Goal: Task Accomplishment & Management: Manage account settings

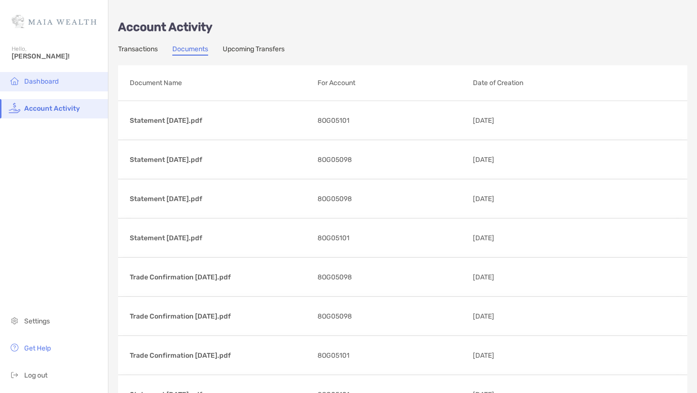
click at [66, 85] on li "Dashboard" at bounding box center [54, 81] width 108 height 19
click at [46, 81] on span "Dashboard" at bounding box center [41, 81] width 34 height 8
click at [125, 47] on link "Transactions" at bounding box center [138, 50] width 40 height 11
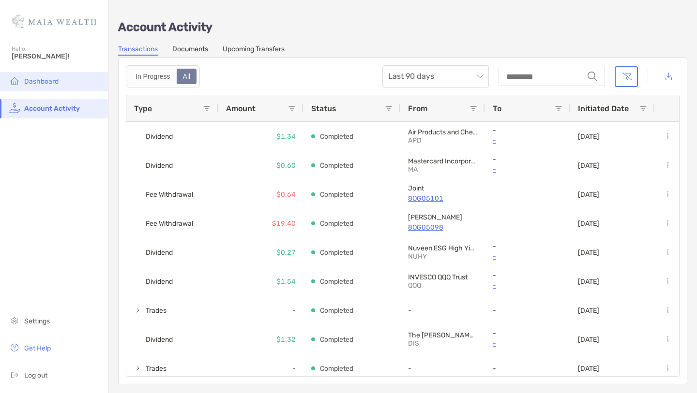
click at [57, 86] on li "Dashboard" at bounding box center [54, 81] width 108 height 19
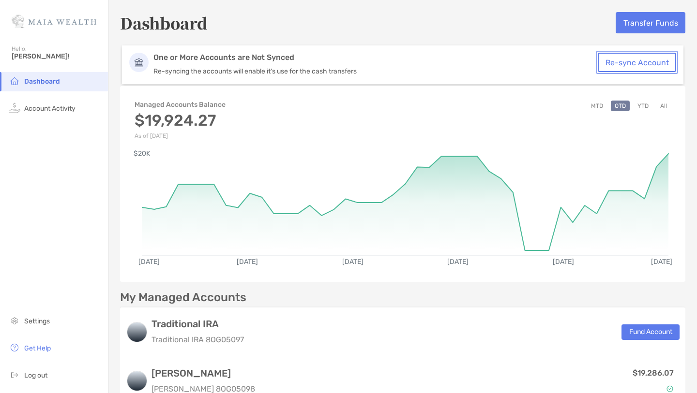
click at [604, 59] on button "Re-sync Account" at bounding box center [637, 62] width 78 height 19
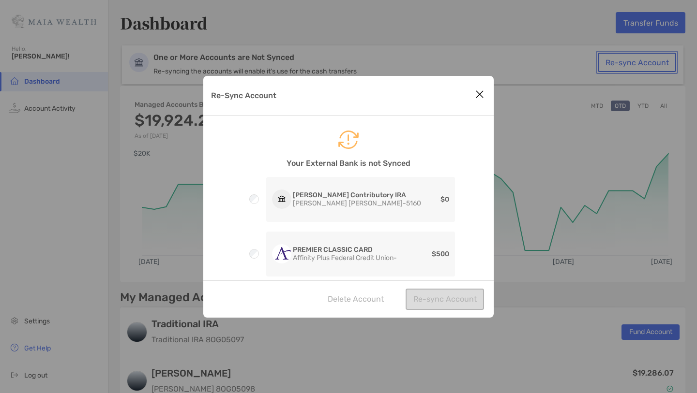
scroll to position [40, 0]
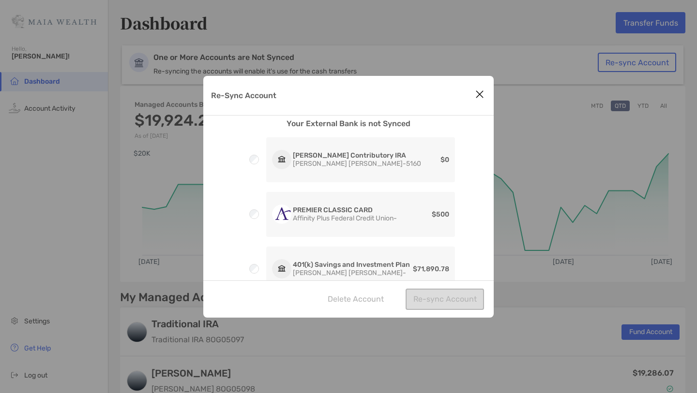
click at [260, 155] on div "RadioButton" at bounding box center [254, 160] width 24 height 10
click at [250, 208] on div "RadioButton PREMIER CLASSIC CARD Affinity Plus Federal Credit Union - $500" at bounding box center [348, 214] width 213 height 45
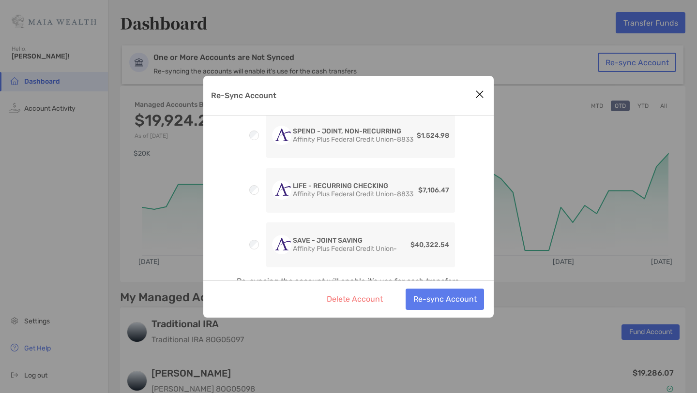
scroll to position [282, 0]
click at [443, 298] on button "Re-sync Account" at bounding box center [445, 299] width 78 height 21
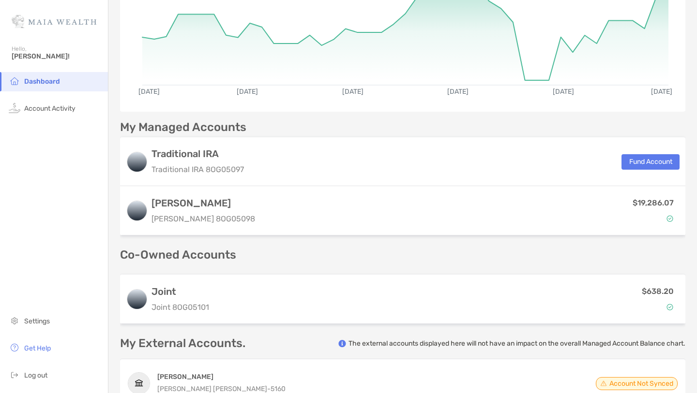
scroll to position [167, 0]
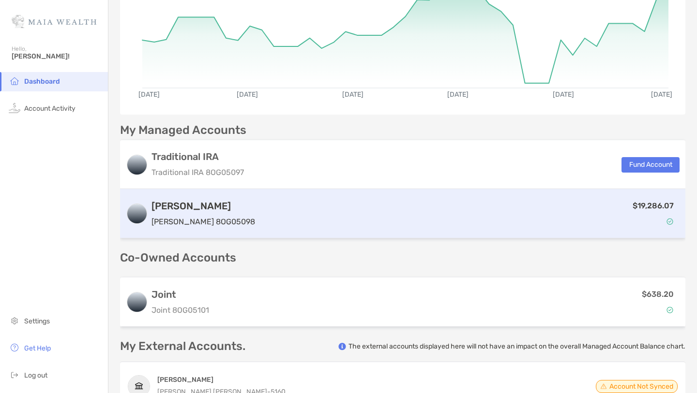
click at [602, 217] on div "$19,286.07" at bounding box center [469, 214] width 421 height 28
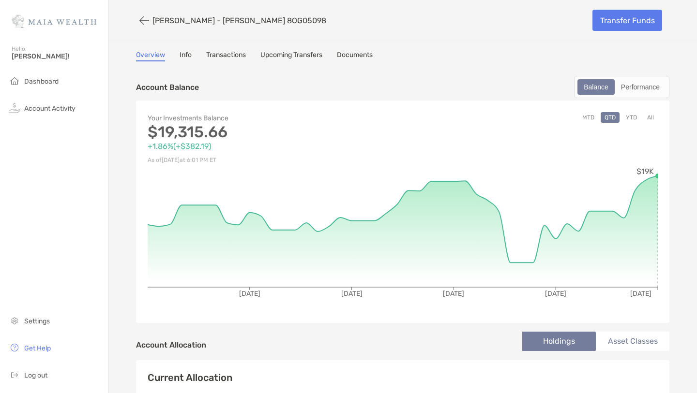
click at [198, 59] on div "Overview Info Transactions Upcoming Transfers Documents" at bounding box center [402, 56] width 533 height 11
click at [177, 56] on div "Overview Info Transactions Upcoming Transfers Documents" at bounding box center [402, 56] width 533 height 11
click at [184, 56] on link "Info" at bounding box center [186, 56] width 12 height 11
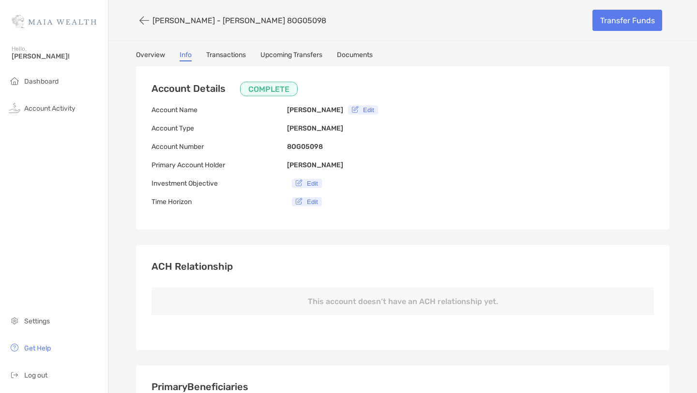
click at [299, 148] on b "8OG05098" at bounding box center [305, 147] width 36 height 8
copy b "8OG05098"
click at [296, 124] on b "[PERSON_NAME]" at bounding box center [315, 128] width 56 height 8
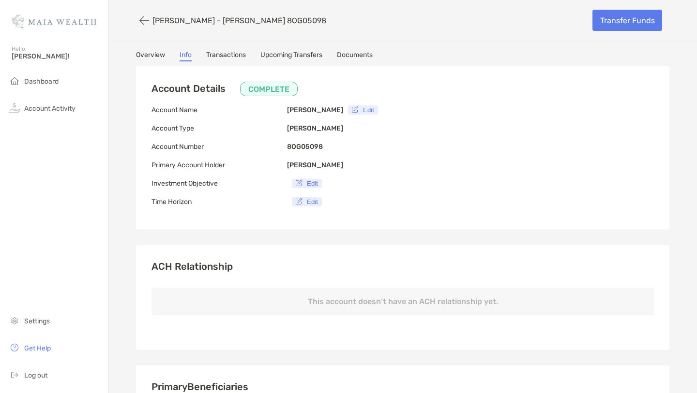
click at [296, 141] on p "8OG05098" at bounding box center [305, 147] width 36 height 12
click at [218, 51] on link "Transactions" at bounding box center [226, 56] width 40 height 11
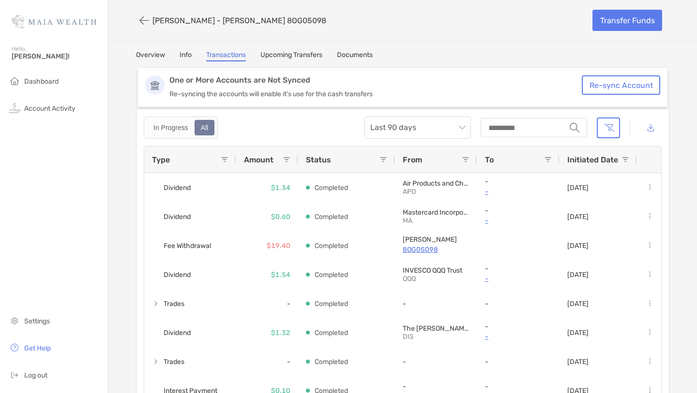
click at [276, 50] on div "[PERSON_NAME] - [PERSON_NAME] 8OG05098 Transfer Funds Overview Info Transaction…" at bounding box center [402, 218] width 589 height 436
click at [276, 54] on link "Upcoming Transfers" at bounding box center [291, 56] width 62 height 11
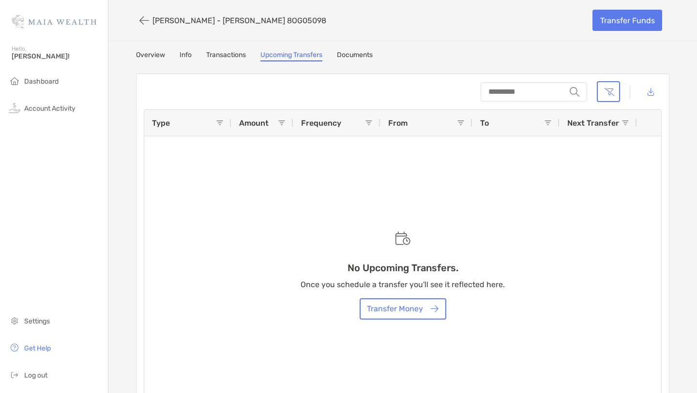
click at [354, 49] on div "[PERSON_NAME] - [PERSON_NAME] 8OG05098 Transfer Funds Overview Info Transaction…" at bounding box center [402, 207] width 589 height 414
click at [352, 54] on link "Documents" at bounding box center [355, 56] width 36 height 11
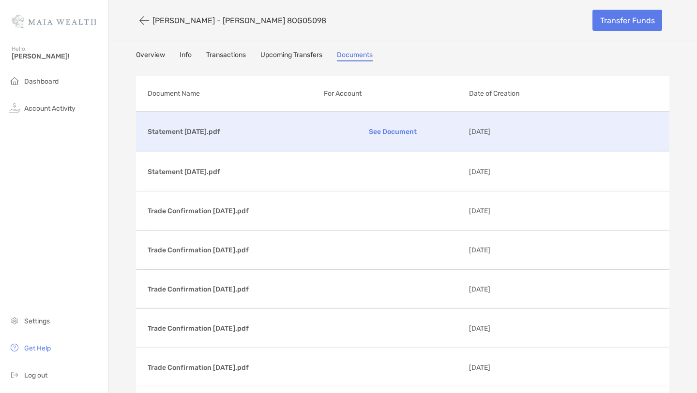
click at [170, 133] on p "Statement [DATE].pdf" at bounding box center [232, 132] width 168 height 12
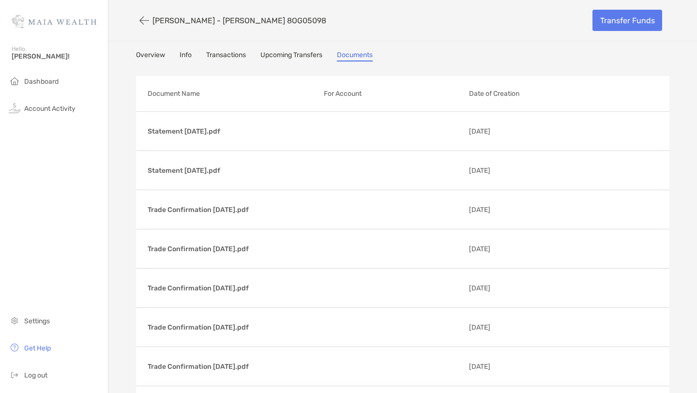
click at [186, 59] on link "Info" at bounding box center [186, 56] width 12 height 11
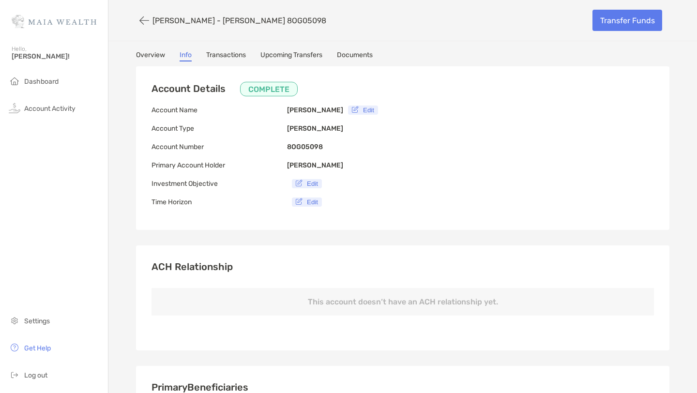
click at [310, 141] on p "8OG05098" at bounding box center [305, 147] width 36 height 12
copy b "8OG05098"
click at [308, 182] on button "Edit" at bounding box center [307, 183] width 30 height 9
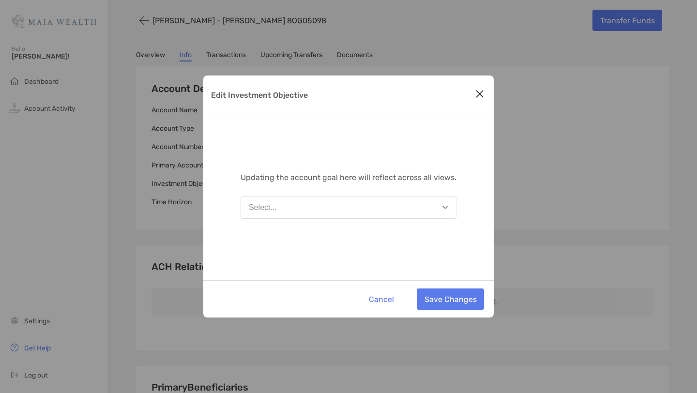
click at [477, 86] on div "Edit Investment Objective" at bounding box center [348, 96] width 290 height 40
click at [477, 89] on icon "Close modal" at bounding box center [479, 94] width 9 height 12
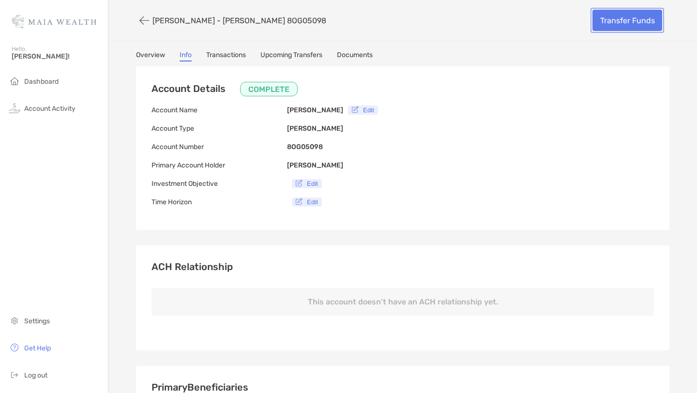
click at [640, 29] on link "Transfer Funds" at bounding box center [627, 20] width 70 height 21
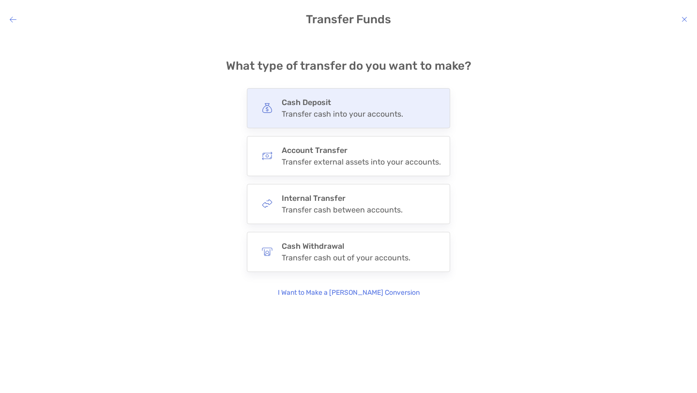
click at [409, 96] on div "Cash Deposit Transfer cash into your accounts." at bounding box center [348, 108] width 203 height 40
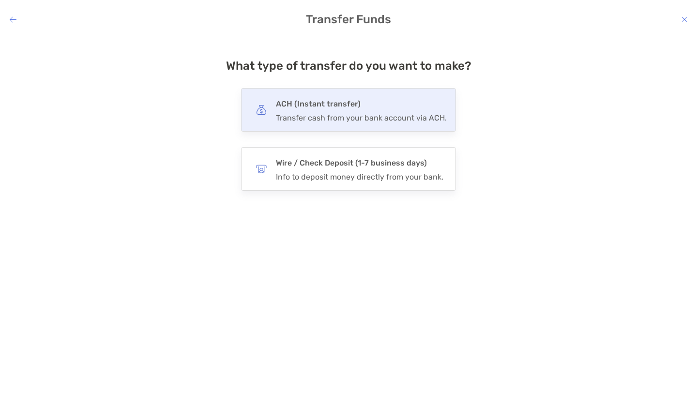
click at [406, 105] on h4 "ACH (Instant transfer)" at bounding box center [361, 104] width 171 height 14
click at [0, 0] on input "***" at bounding box center [0, 0] width 0 height 0
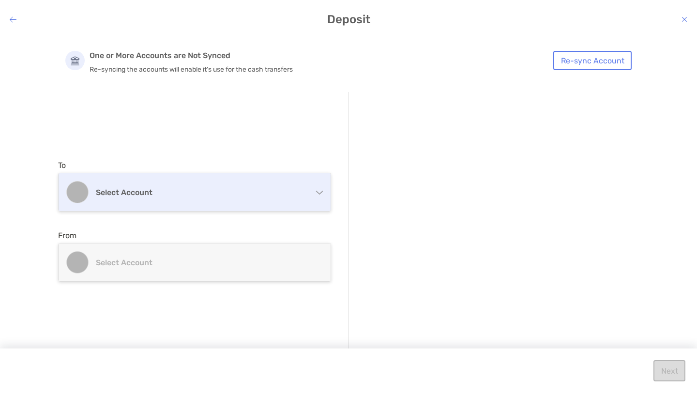
click at [252, 203] on div "Select account" at bounding box center [195, 192] width 272 height 38
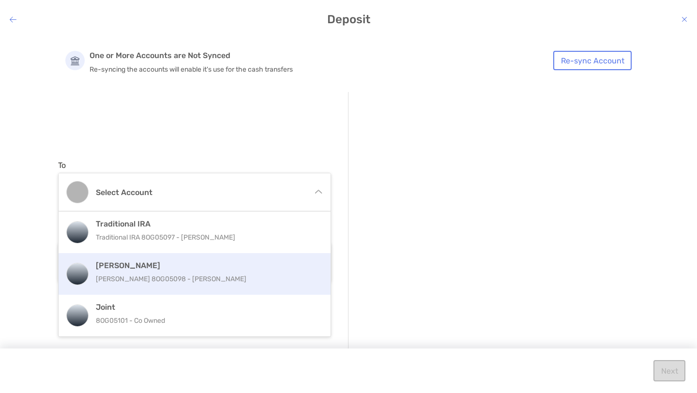
click at [230, 266] on h4 "[PERSON_NAME]" at bounding box center [205, 265] width 218 height 9
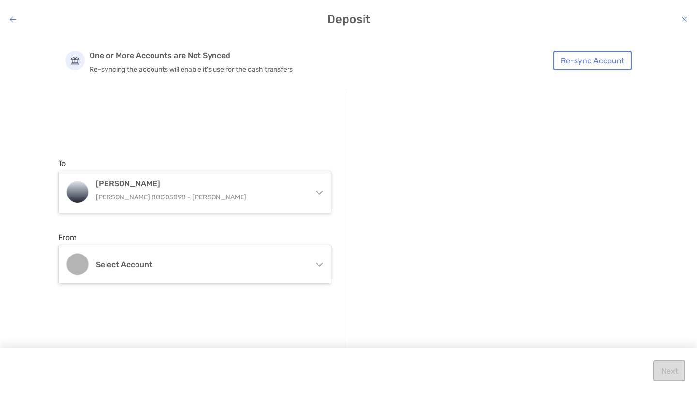
click at [230, 266] on h4 "Select account" at bounding box center [200, 264] width 209 height 9
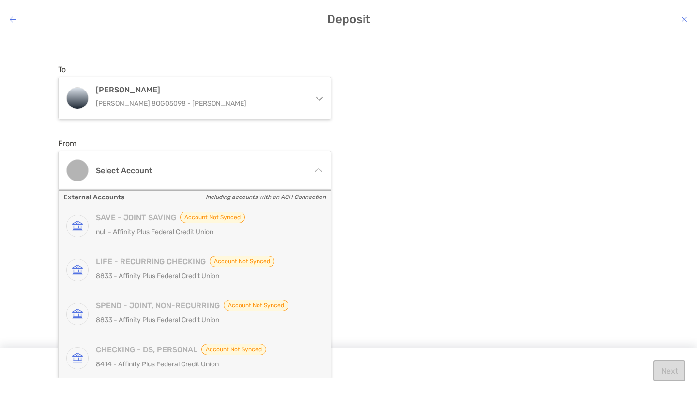
click at [214, 221] on span "Account not Synced" at bounding box center [212, 217] width 65 height 12
click at [151, 222] on h4 "SAVE - JOINT SAVING Account not Synced" at bounding box center [205, 217] width 218 height 12
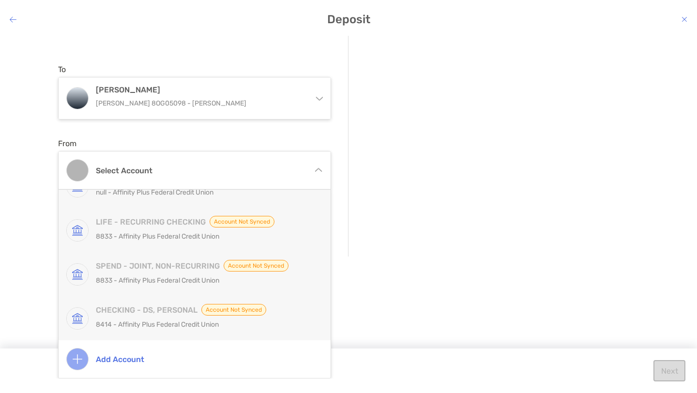
click at [480, 184] on div "modal" at bounding box center [501, 127] width 273 height 164
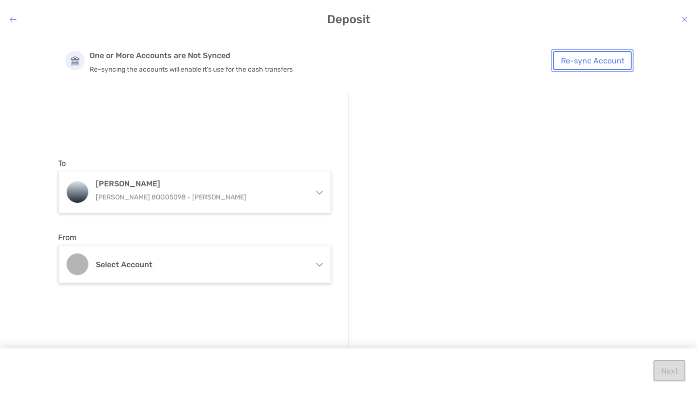
click at [573, 53] on button "Re-sync Account" at bounding box center [592, 60] width 78 height 19
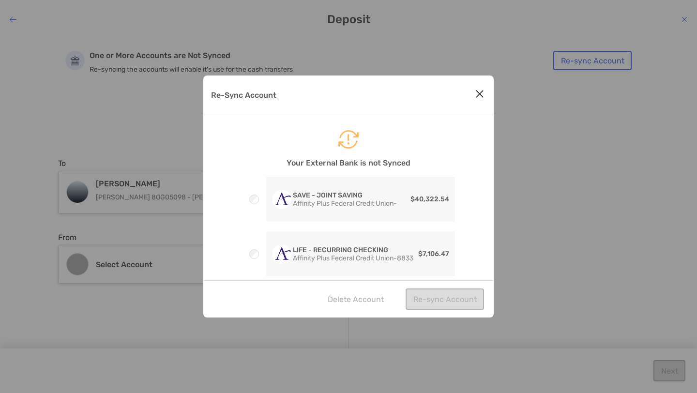
click at [259, 195] on div "RadioButton" at bounding box center [254, 200] width 24 height 10
click at [414, 296] on button "Re-sync Account" at bounding box center [445, 298] width 78 height 21
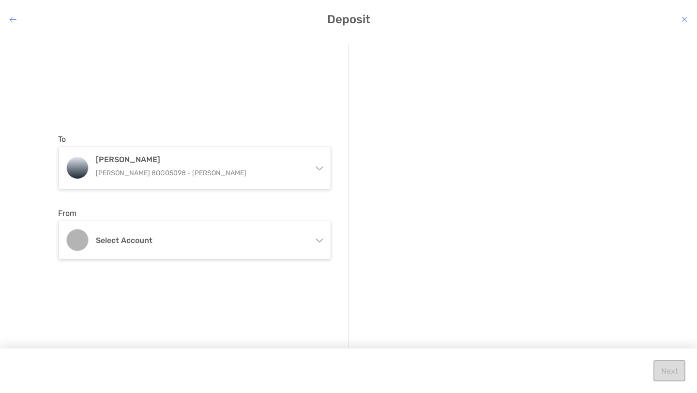
click at [683, 20] on icon "modal" at bounding box center [684, 19] width 6 height 8
click at [683, 16] on icon "modal" at bounding box center [684, 19] width 6 height 8
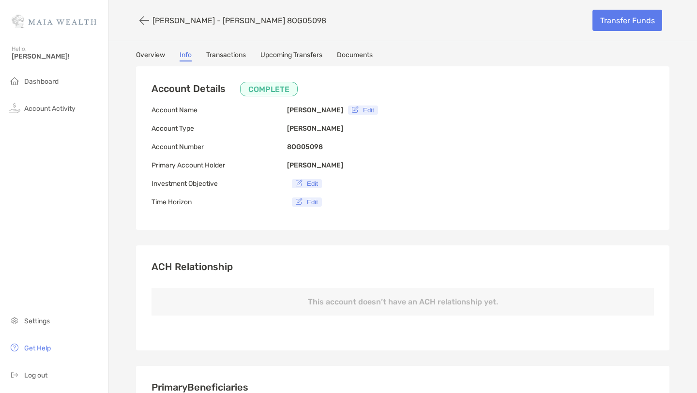
click at [647, 8] on div "Transfer Funds" at bounding box center [627, 20] width 84 height 26
click at [639, 15] on link "Transfer Funds" at bounding box center [627, 20] width 70 height 21
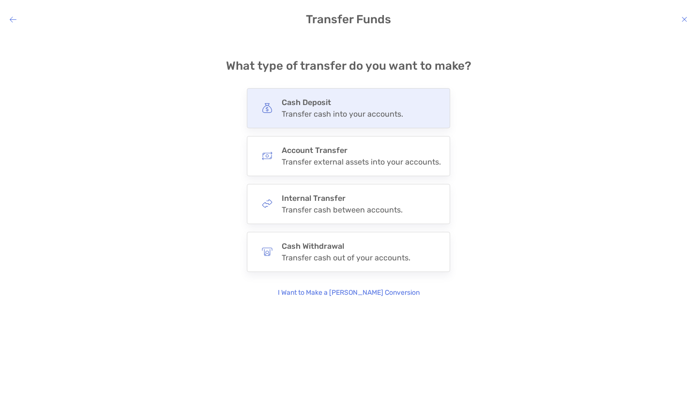
click at [345, 92] on div "Cash Deposit Transfer cash into your accounts." at bounding box center [348, 108] width 203 height 40
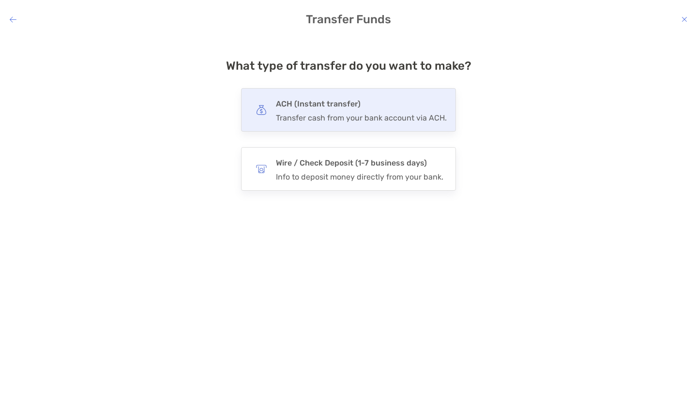
click at [338, 101] on h4 "ACH (Instant transfer)" at bounding box center [361, 104] width 171 height 14
click at [0, 0] on input "***" at bounding box center [0, 0] width 0 height 0
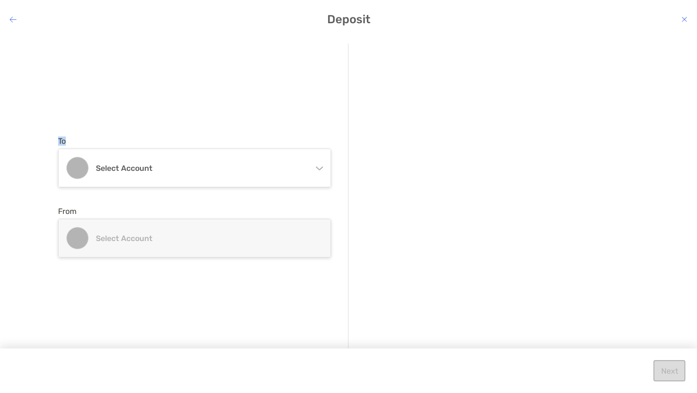
click at [338, 101] on div "To Select account Traditional IRA Traditional IRA 8OG05097 - [PERSON_NAME] [PER…" at bounding box center [203, 197] width 290 height 307
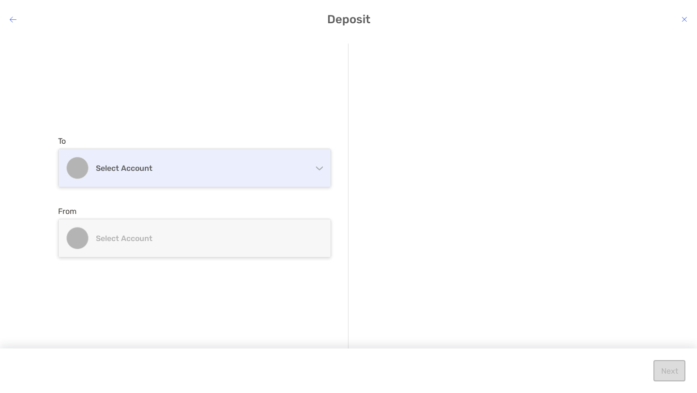
click at [231, 159] on div "Select account" at bounding box center [195, 168] width 272 height 38
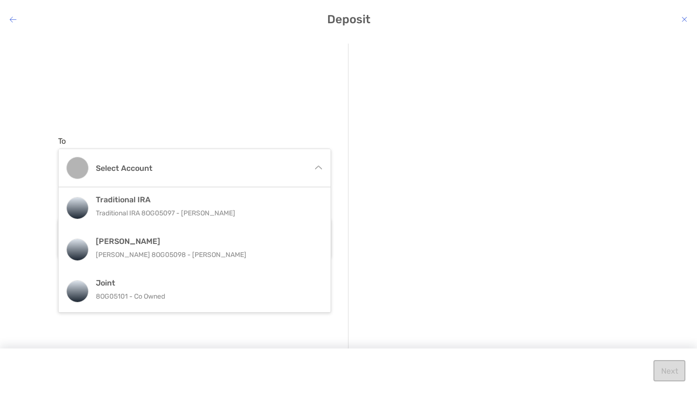
click at [293, 117] on div "To Select account Traditional IRA Traditional IRA 8OG05097 - [PERSON_NAME] [PER…" at bounding box center [203, 197] width 290 height 307
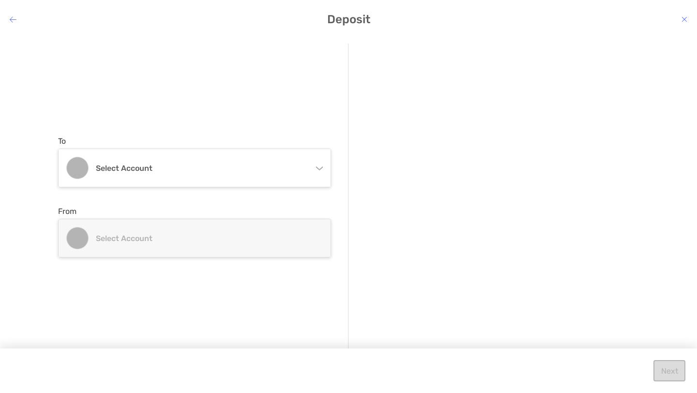
click at [687, 19] on icon "modal" at bounding box center [684, 19] width 6 height 8
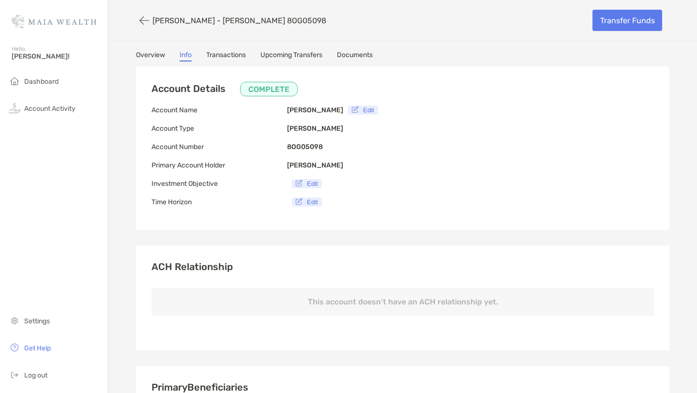
click at [42, 24] on img at bounding box center [54, 21] width 85 height 35
click at [32, 78] on span "Dashboard" at bounding box center [41, 81] width 34 height 8
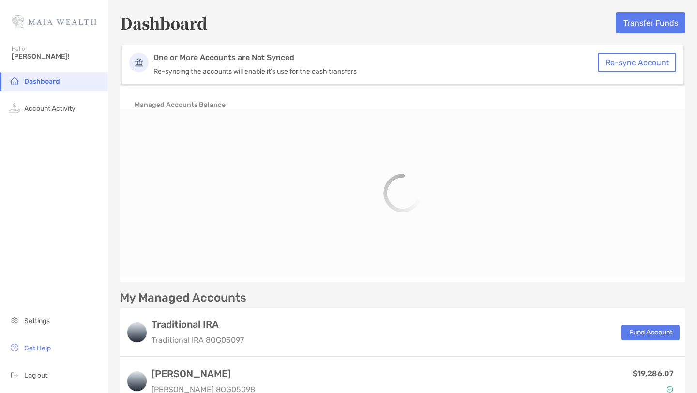
click at [644, 81] on div "One or More Accounts are Not Synced Re-syncing the accounts will enable it's us…" at bounding box center [402, 64] width 561 height 39
click at [645, 65] on button "Re-sync Account" at bounding box center [637, 62] width 78 height 19
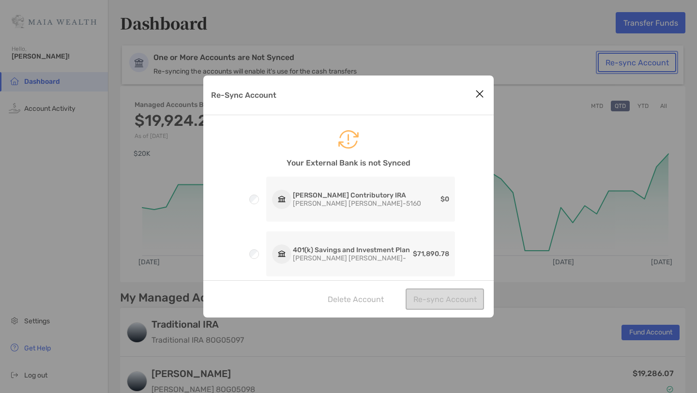
scroll to position [16, 0]
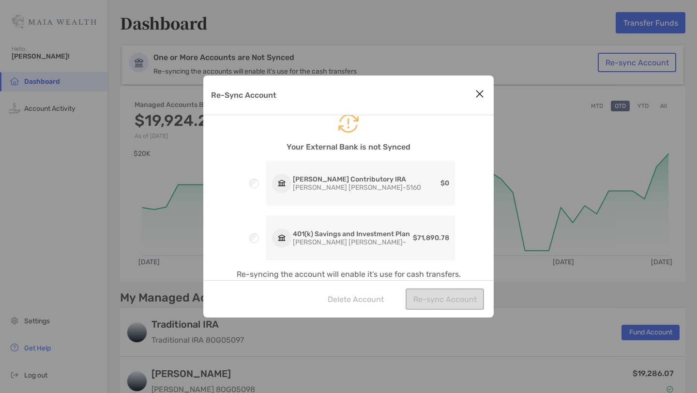
click at [477, 88] on icon "Close modal" at bounding box center [479, 94] width 9 height 12
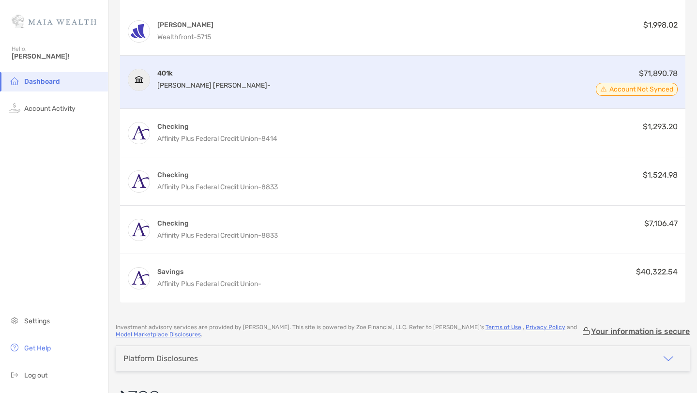
scroll to position [628, 0]
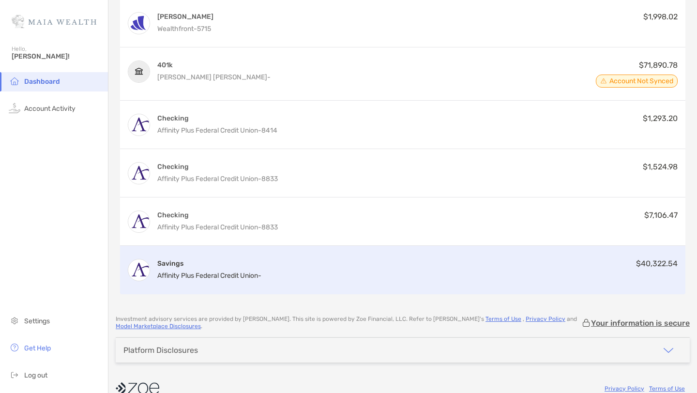
click at [387, 270] on div "Savings Affinity Plus Federal Credit Union - $40,322.54" at bounding box center [402, 270] width 565 height 48
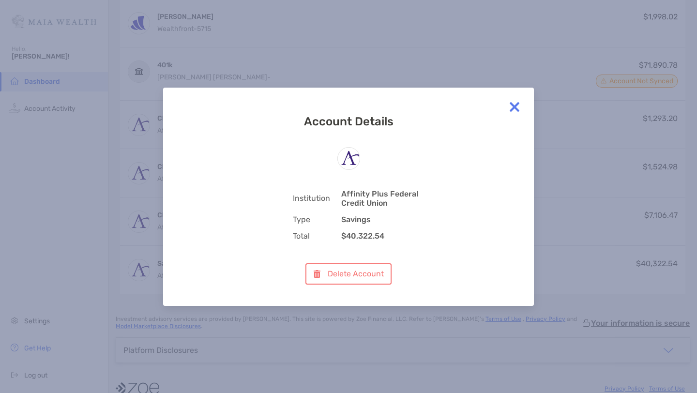
click at [517, 113] on img at bounding box center [514, 106] width 19 height 19
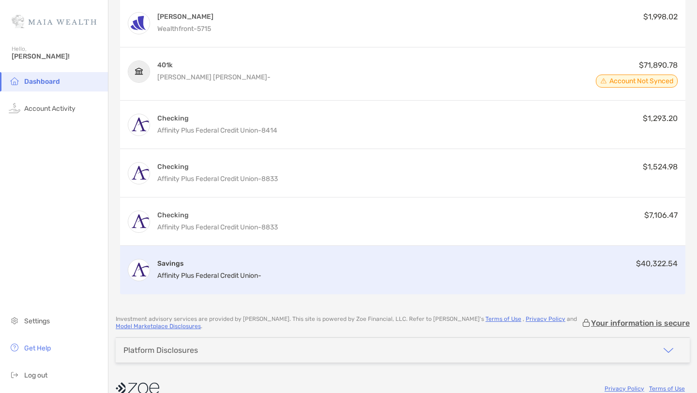
click at [151, 263] on div "Savings Affinity Plus Federal Credit Union - $40,322.54" at bounding box center [402, 270] width 565 height 48
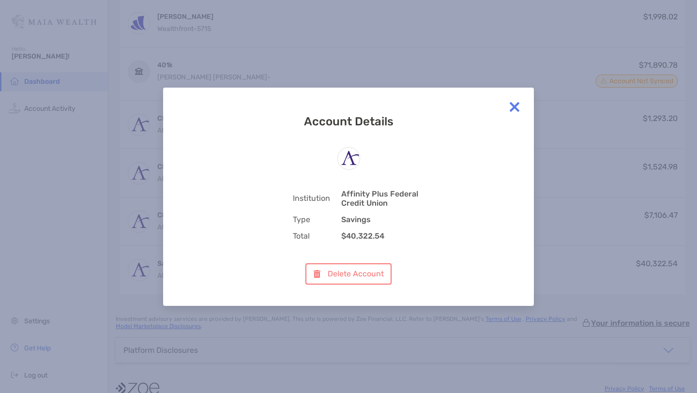
click at [510, 107] on img at bounding box center [514, 106] width 19 height 19
